Goal: Check status: Check status

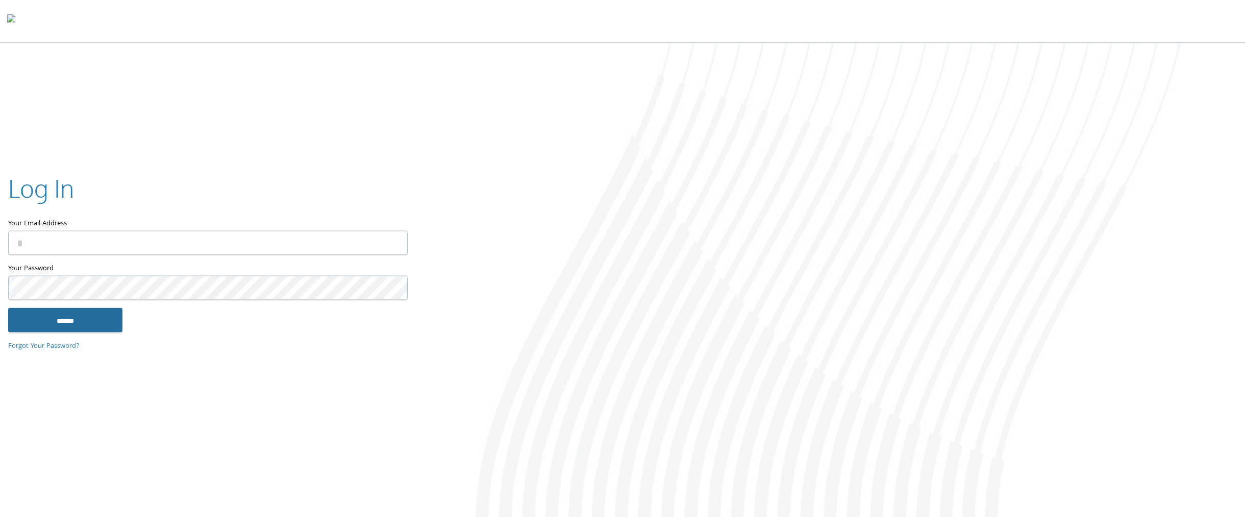
type input "**********"
click at [69, 312] on input "******" at bounding box center [65, 320] width 114 height 25
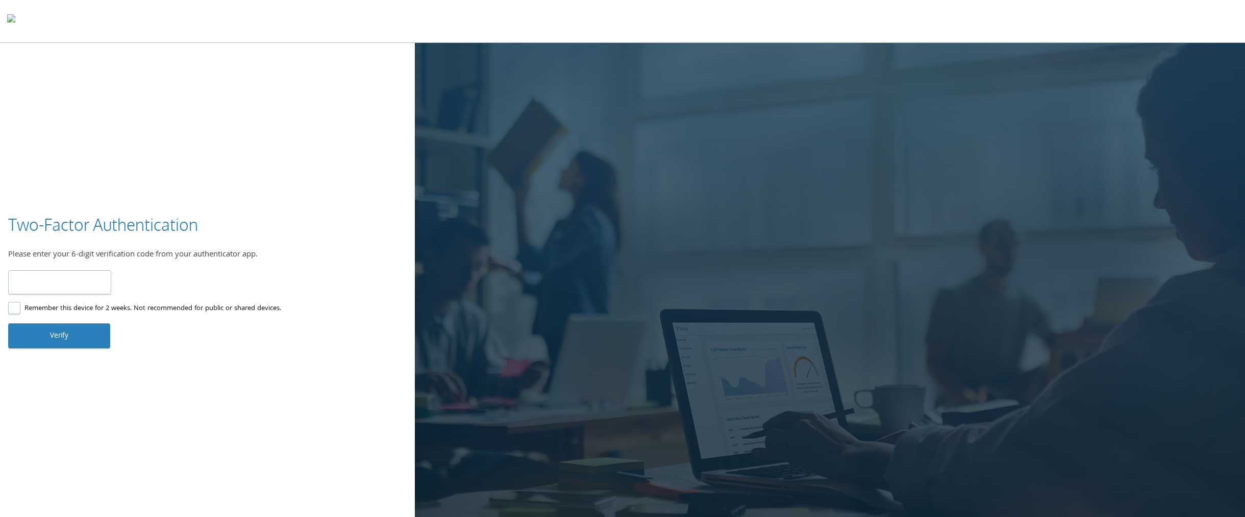
type input "******"
